Goal: Information Seeking & Learning: Compare options

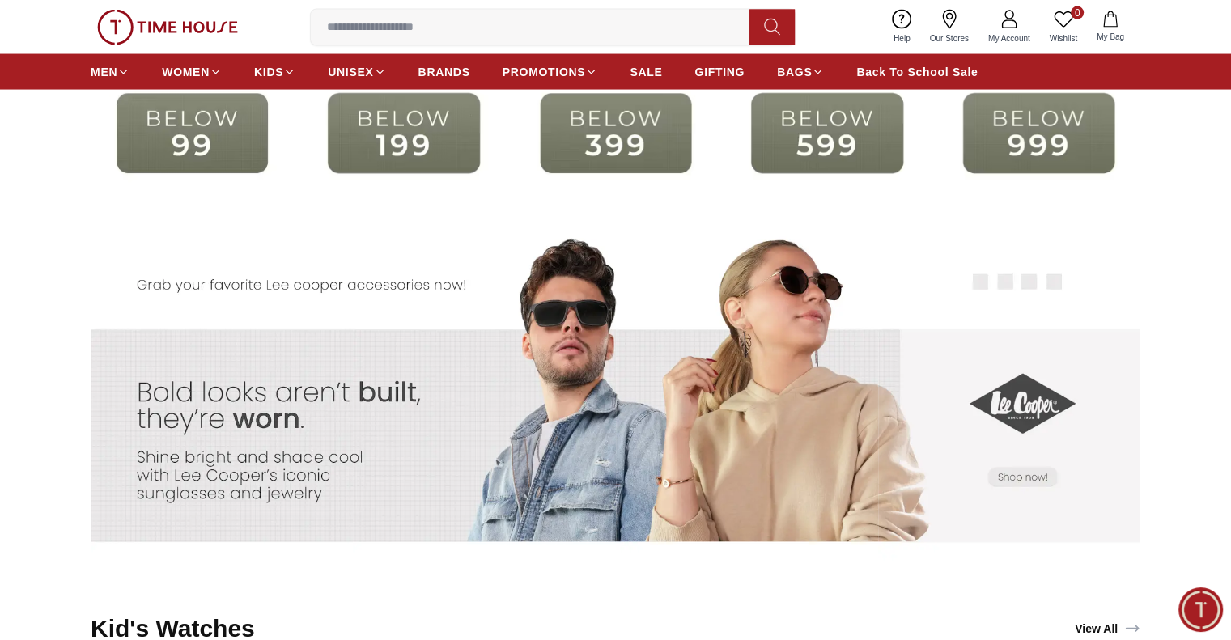
scroll to position [3301, 0]
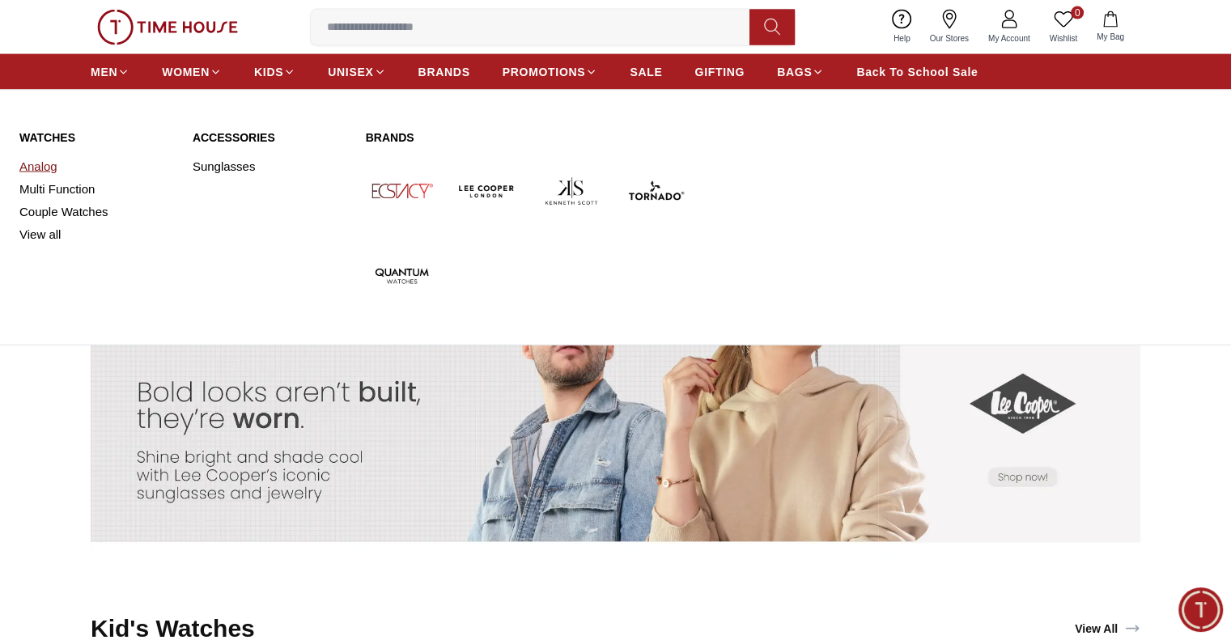
click at [40, 167] on link "Analog" at bounding box center [96, 166] width 154 height 23
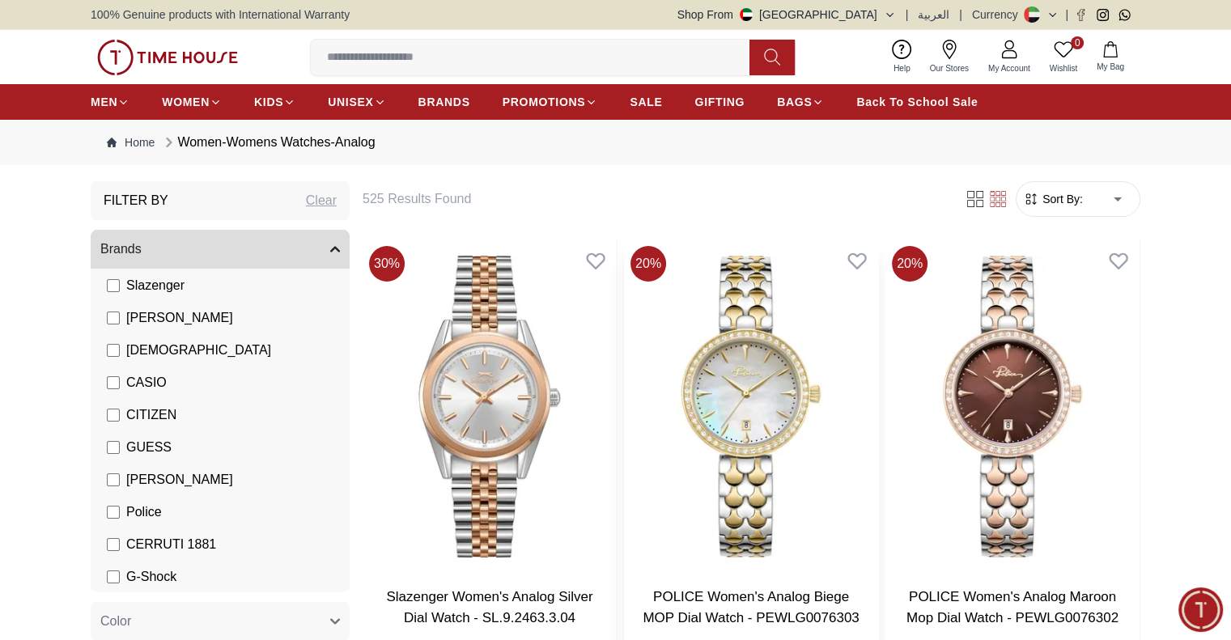
click at [686, 447] on img at bounding box center [751, 407] width 254 height 334
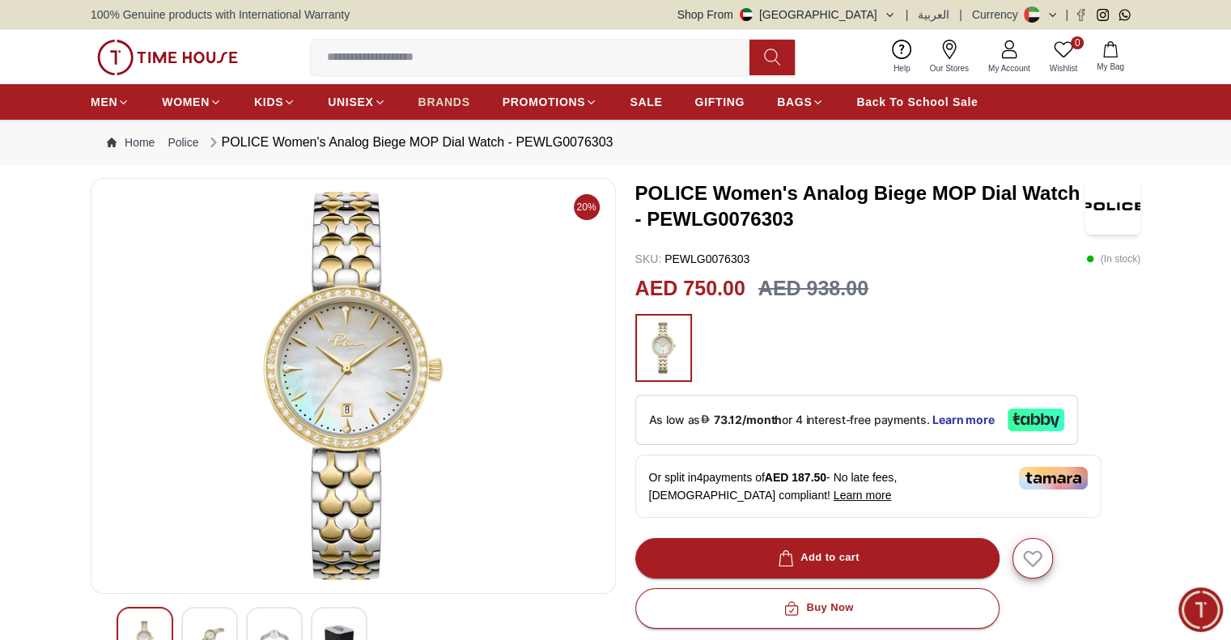
click at [439, 96] on span "BRANDS" at bounding box center [444, 102] width 52 height 16
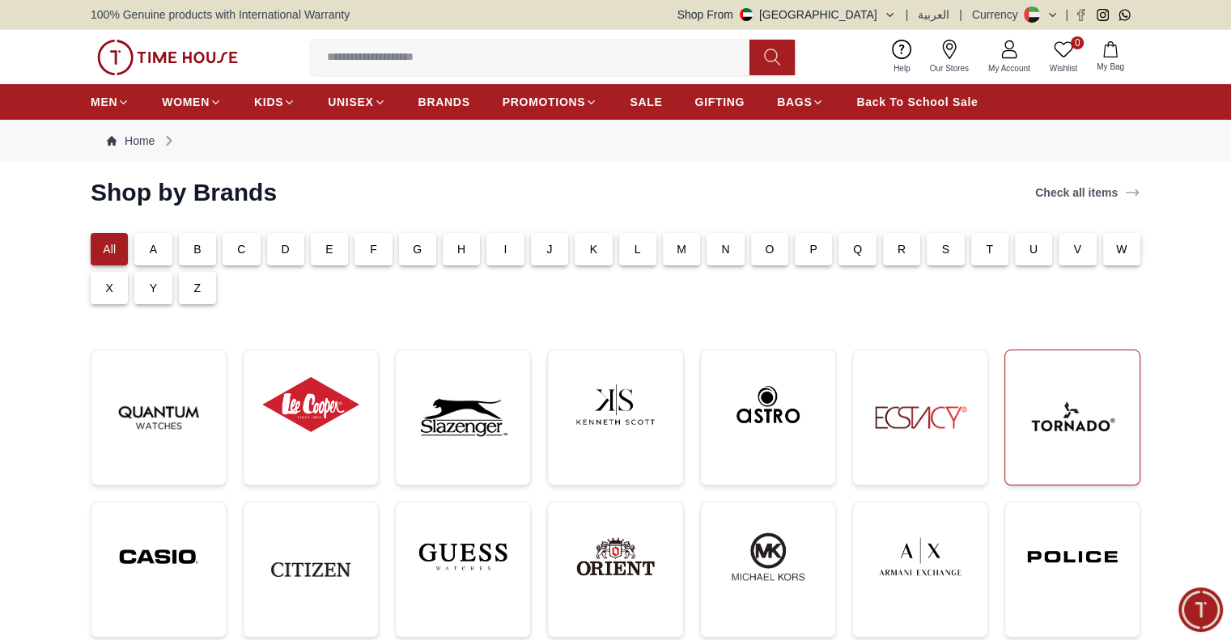
click at [1055, 449] on img at bounding box center [1072, 417] width 108 height 108
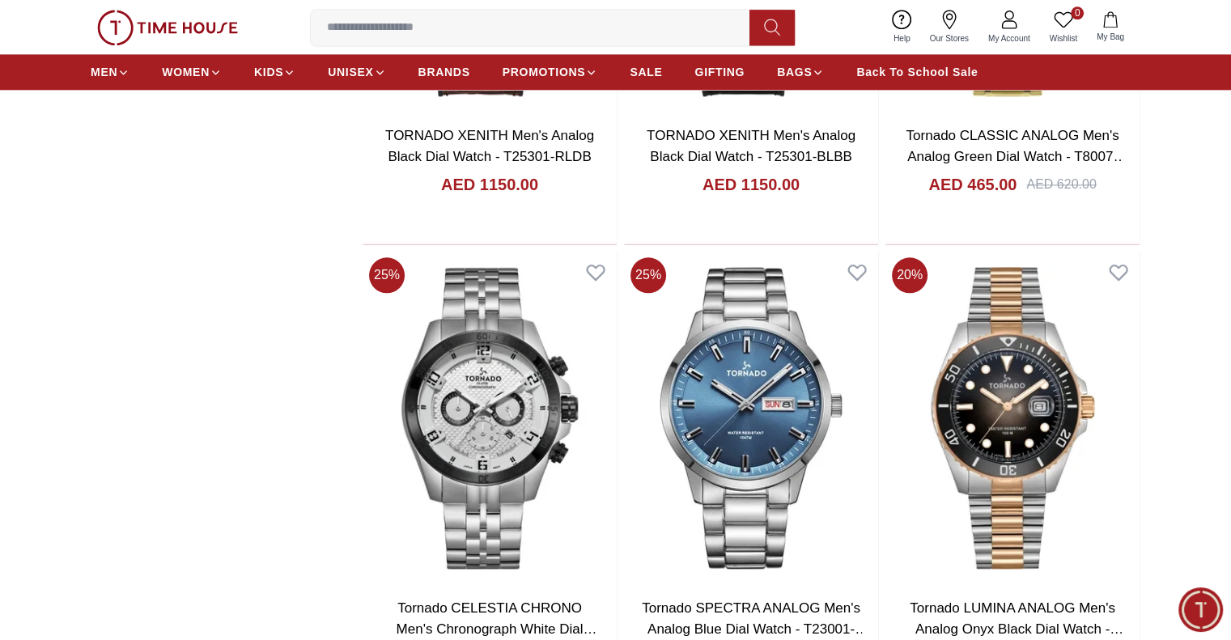
scroll to position [1995, 0]
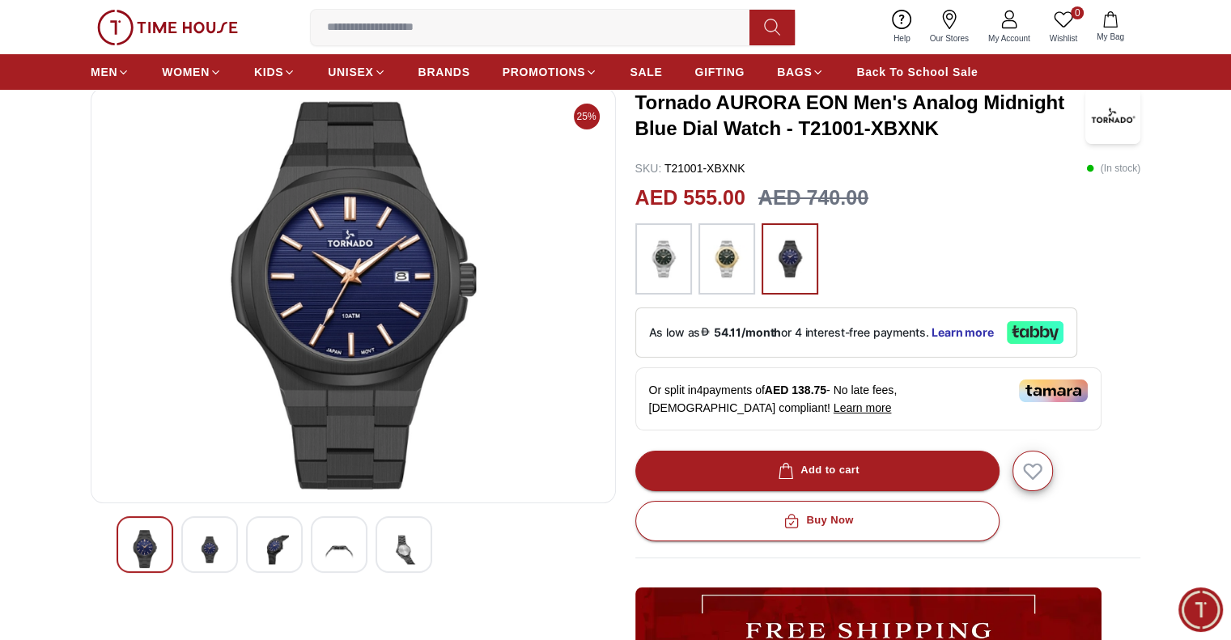
scroll to position [91, 0]
click at [445, 67] on span "BRANDS" at bounding box center [444, 72] width 52 height 16
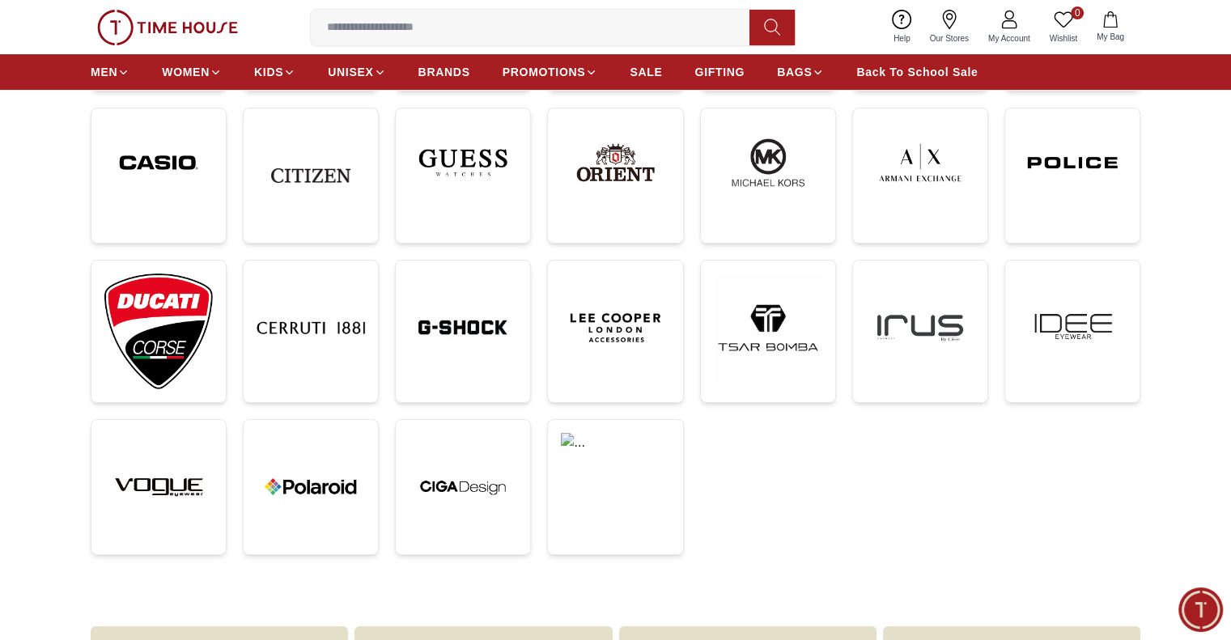
scroll to position [414, 0]
